Goal: Find specific page/section: Find specific page/section

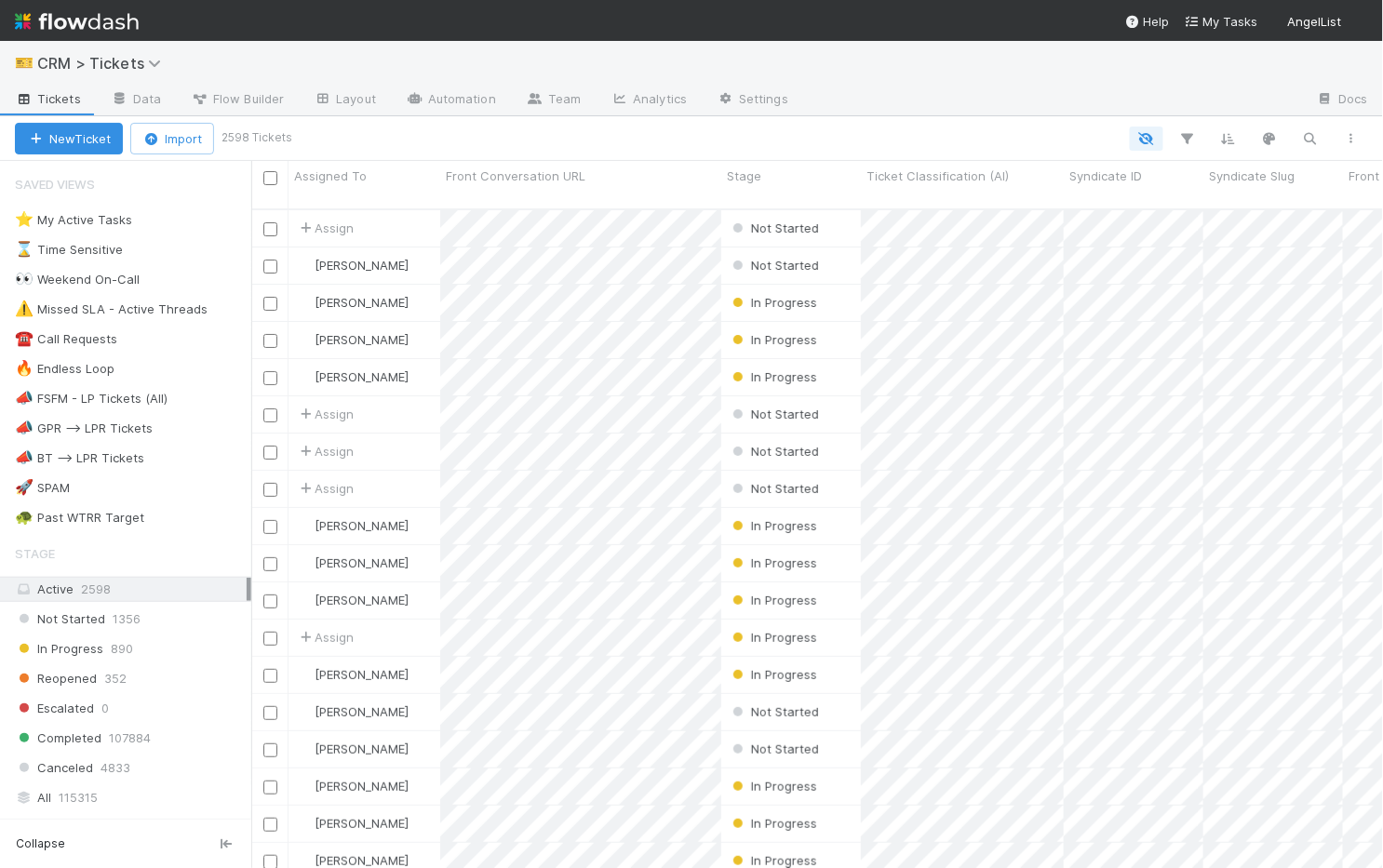
scroll to position [1, 1]
click at [98, 506] on div "🐢 Past WTRR Target" at bounding box center [80, 518] width 130 height 23
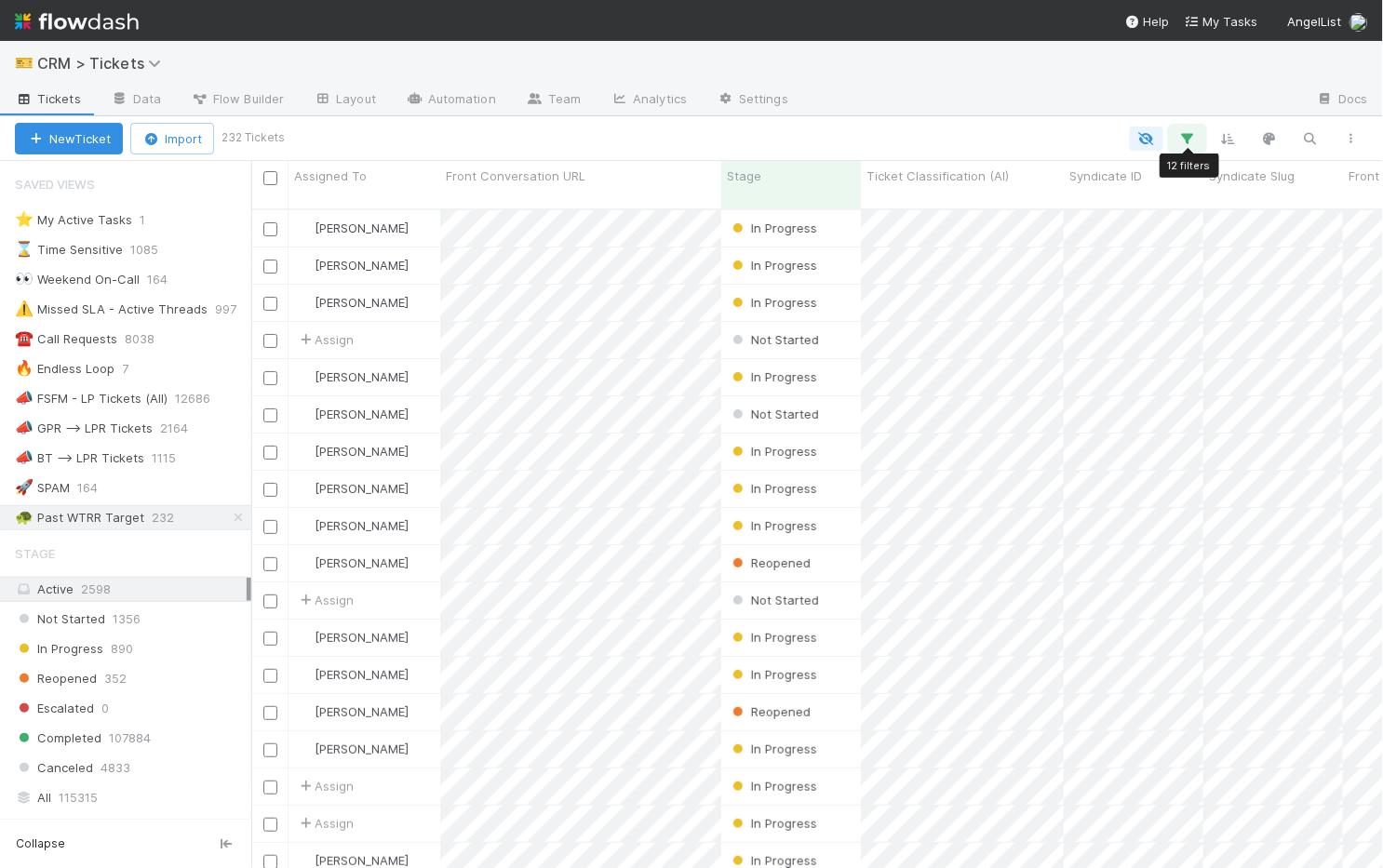
click at [1187, 138] on icon "button" at bounding box center [1187, 139] width 19 height 17
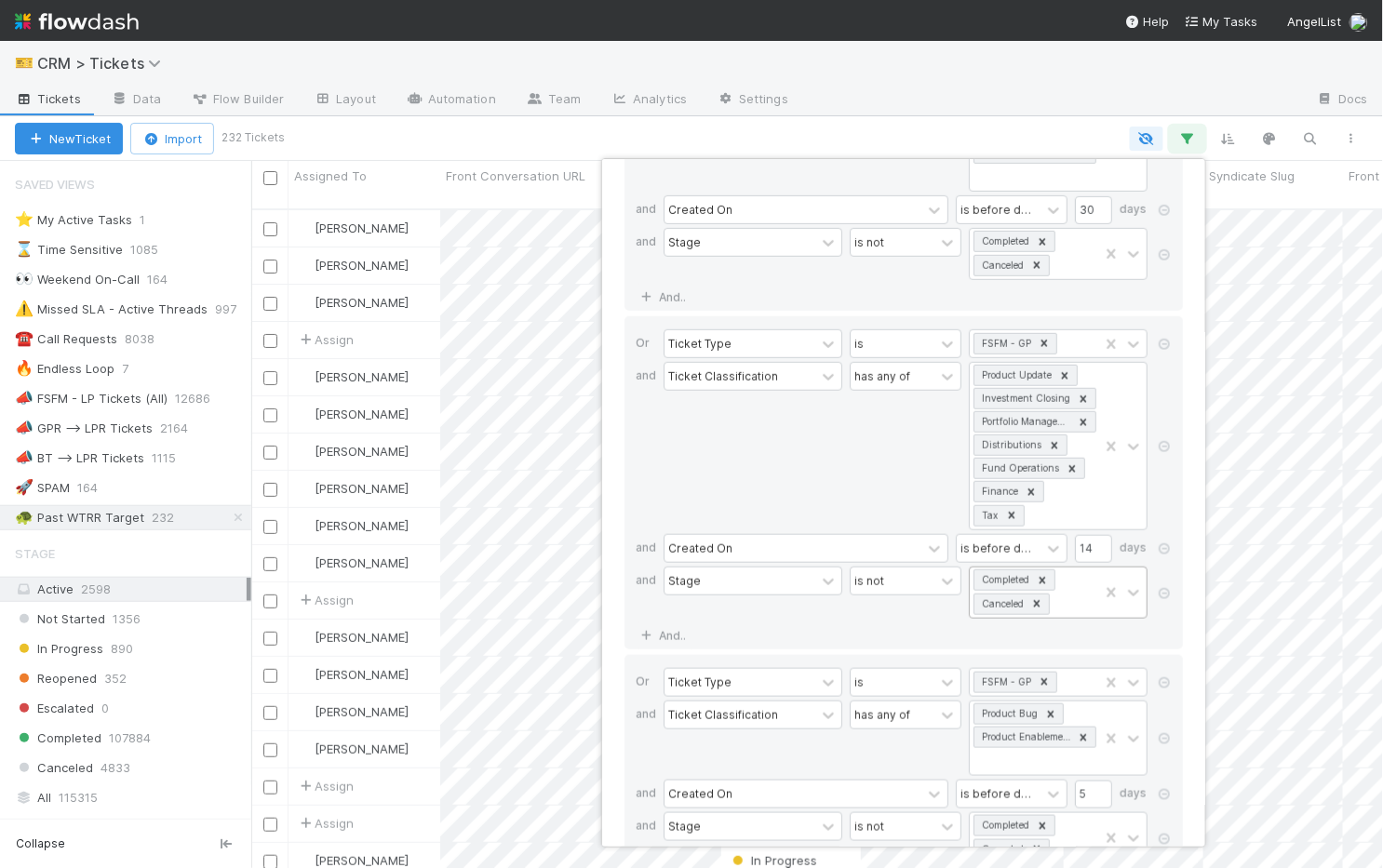
scroll to position [326, 0]
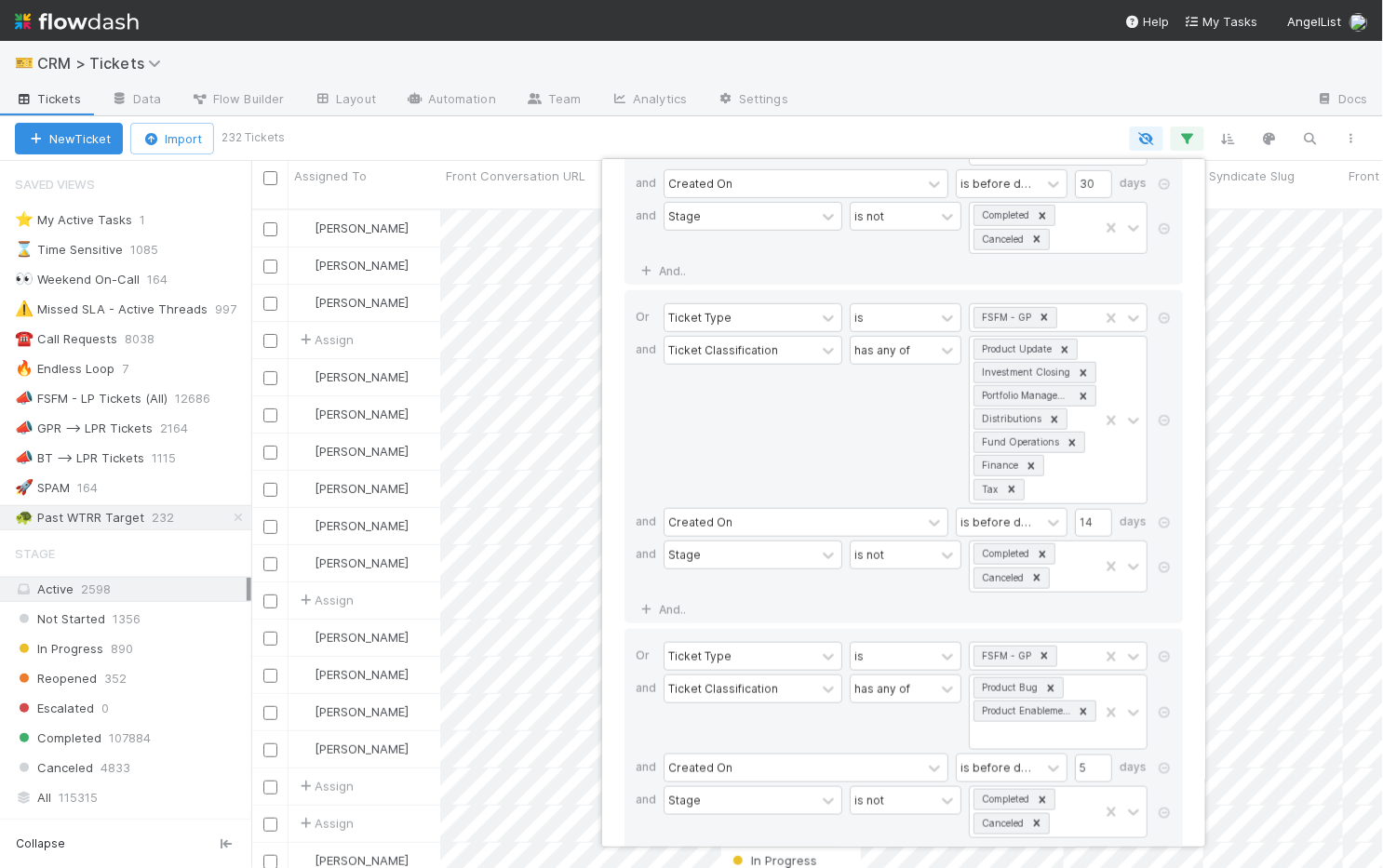
click at [1020, 124] on div "12 filters Reset Filters If Ticket Type is FSFM - GP and Ticket Classification …" at bounding box center [692, 434] width 1383 height 868
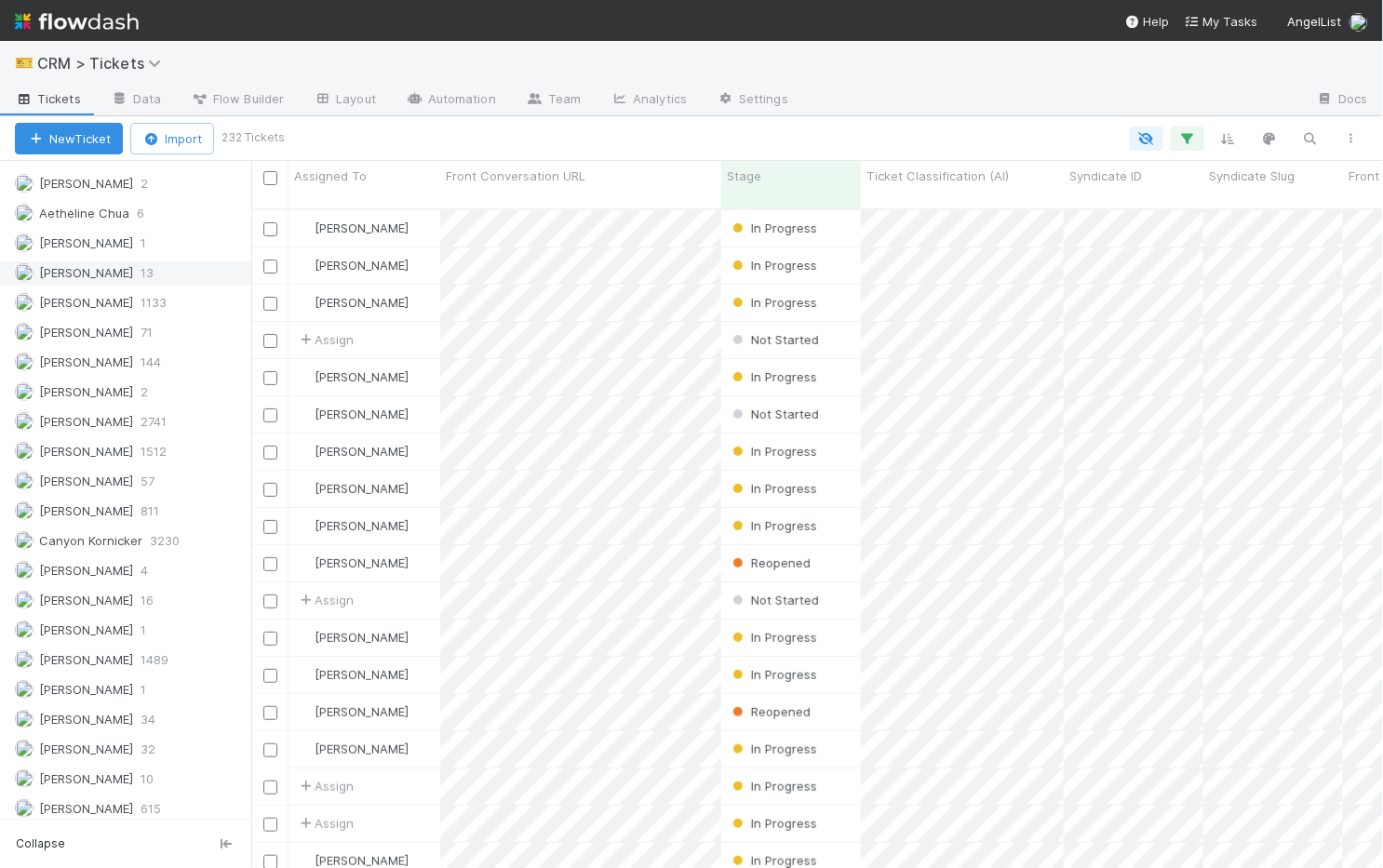
scroll to position [748, 0]
click at [87, 530] on span "Canyon Kornicker" at bounding box center [91, 538] width 103 height 15
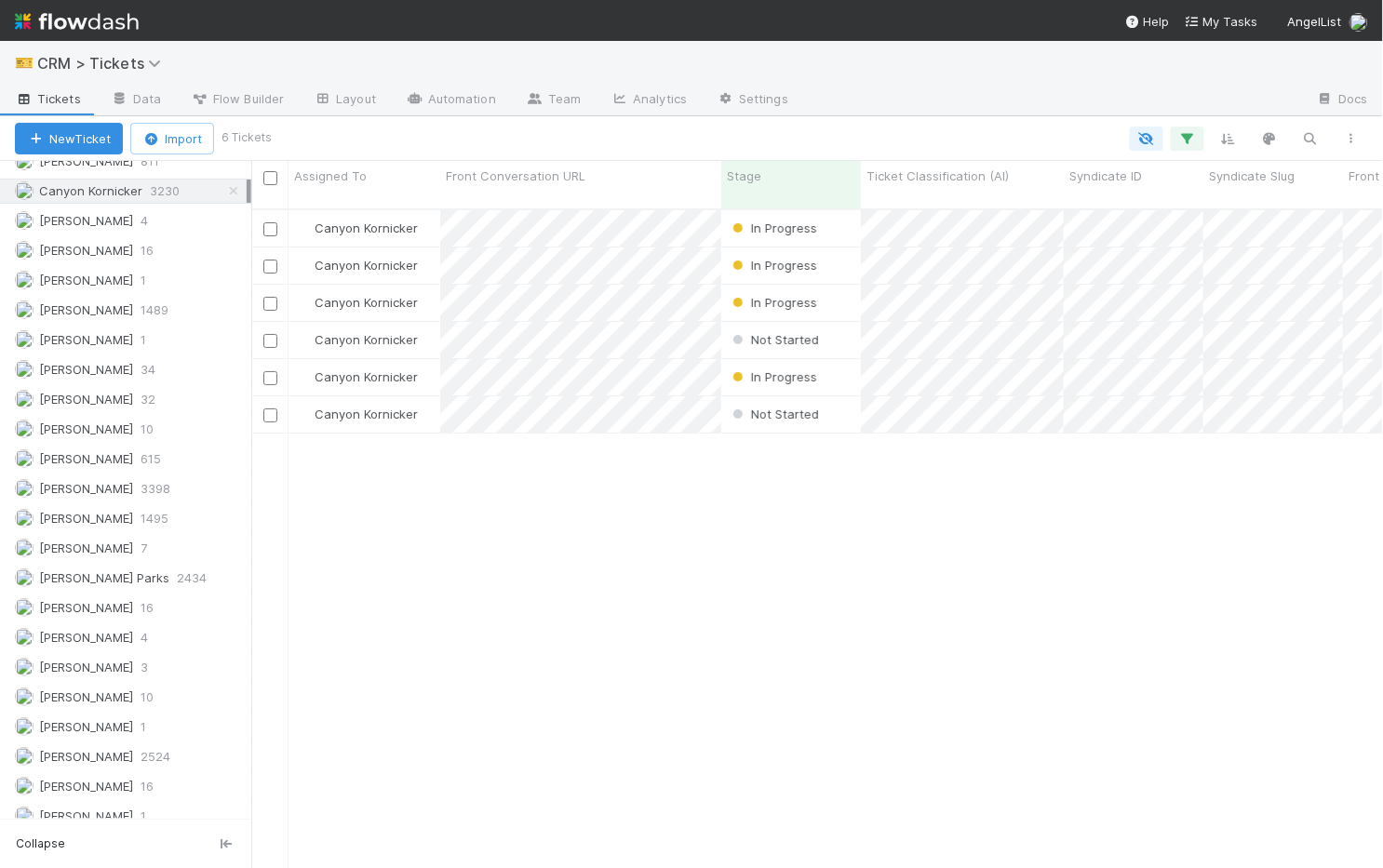
scroll to position [1122, 0]
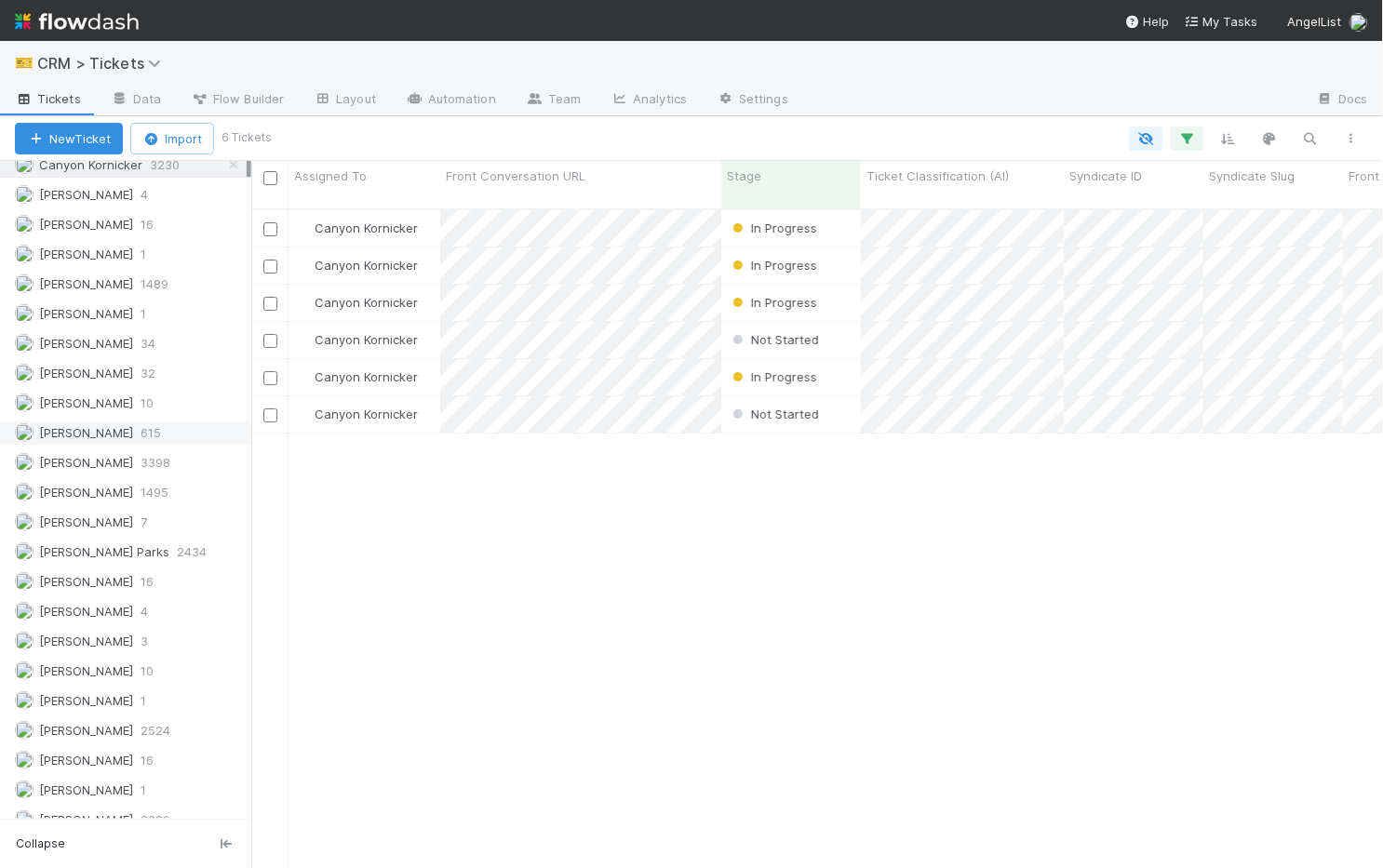
click at [121, 425] on span "[PERSON_NAME]" at bounding box center [86, 433] width 94 height 15
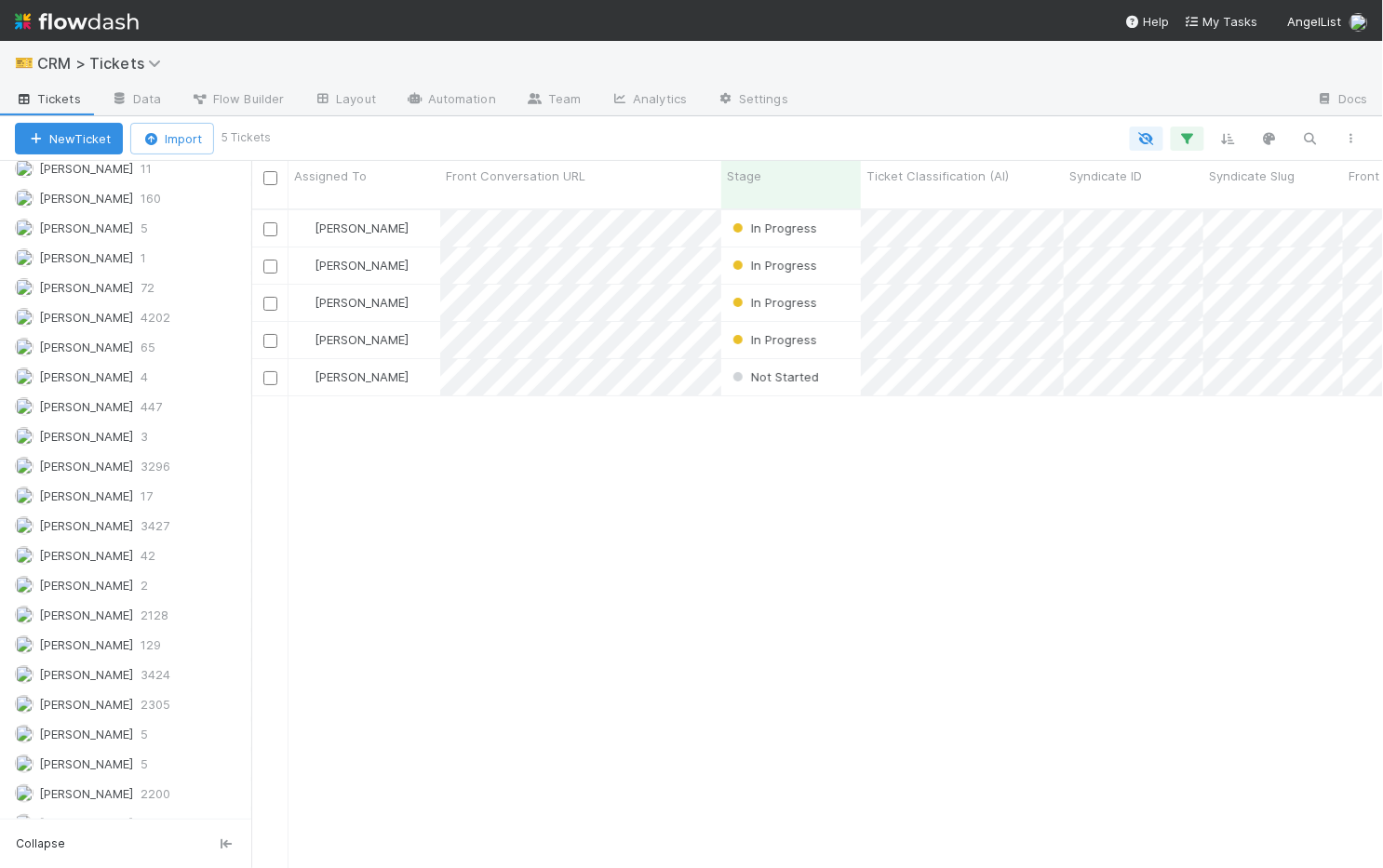
scroll to position [1903, 0]
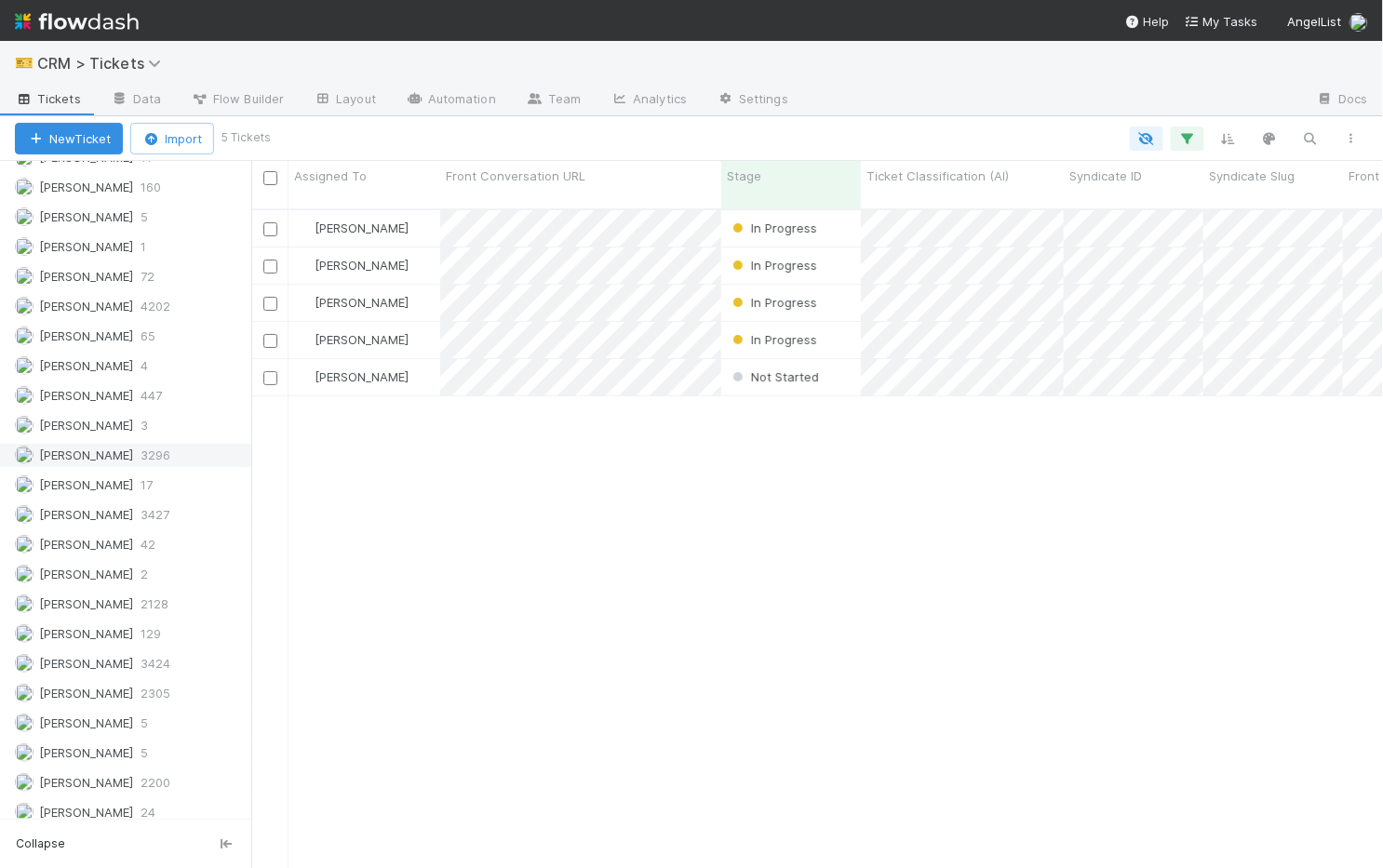
click at [140, 444] on span "3296" at bounding box center [155, 455] width 30 height 23
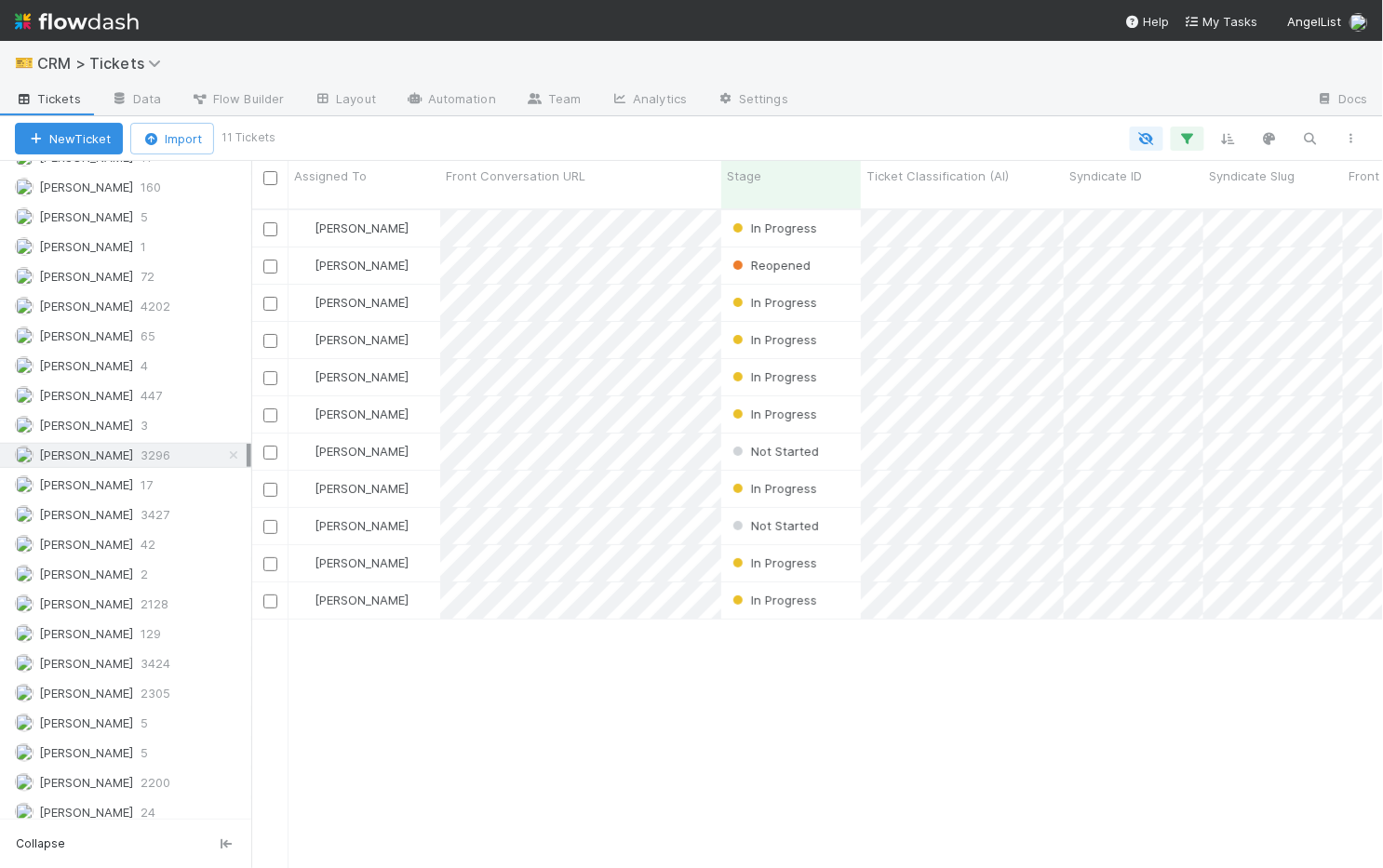
scroll to position [674, 1131]
